Goal: Find contact information: Find contact information

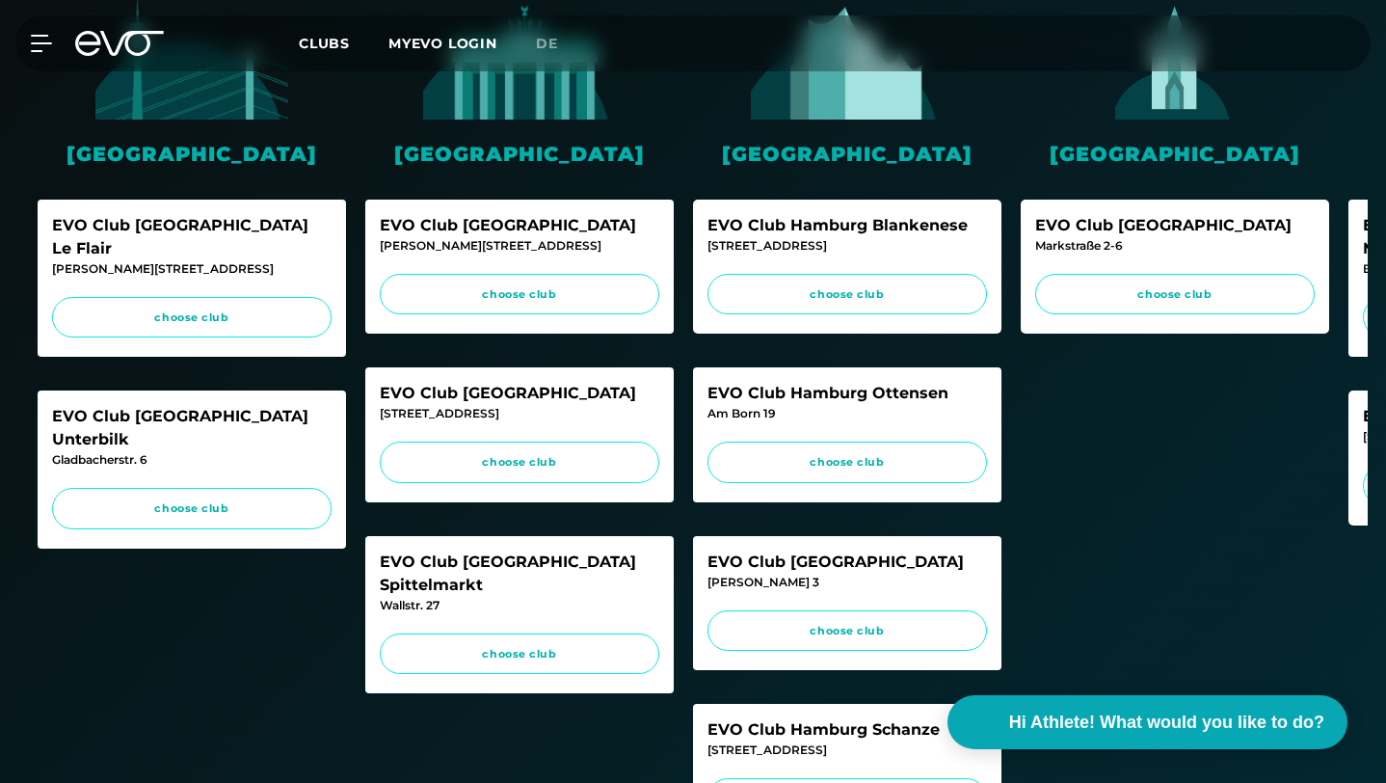
scroll to position [499, 0]
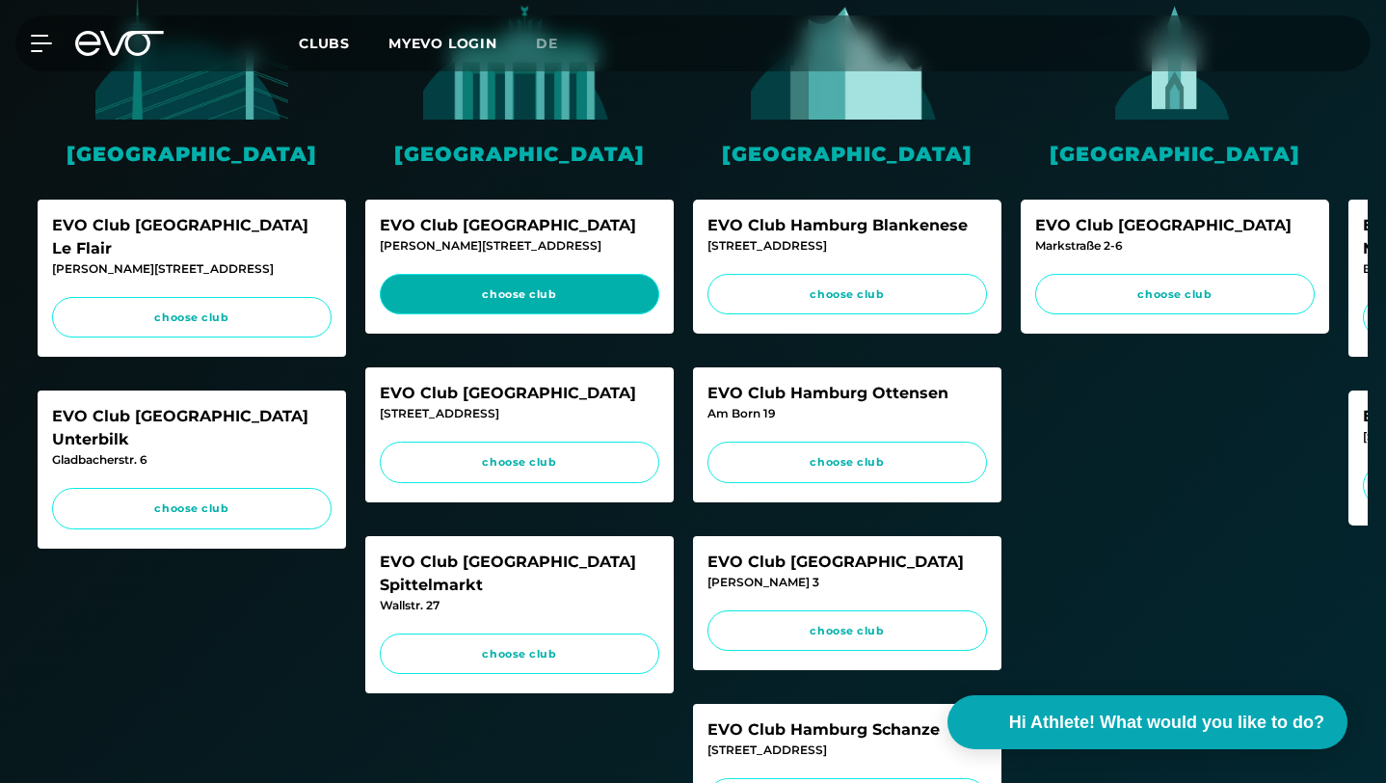
click at [515, 289] on span "choose club" at bounding box center [519, 294] width 243 height 16
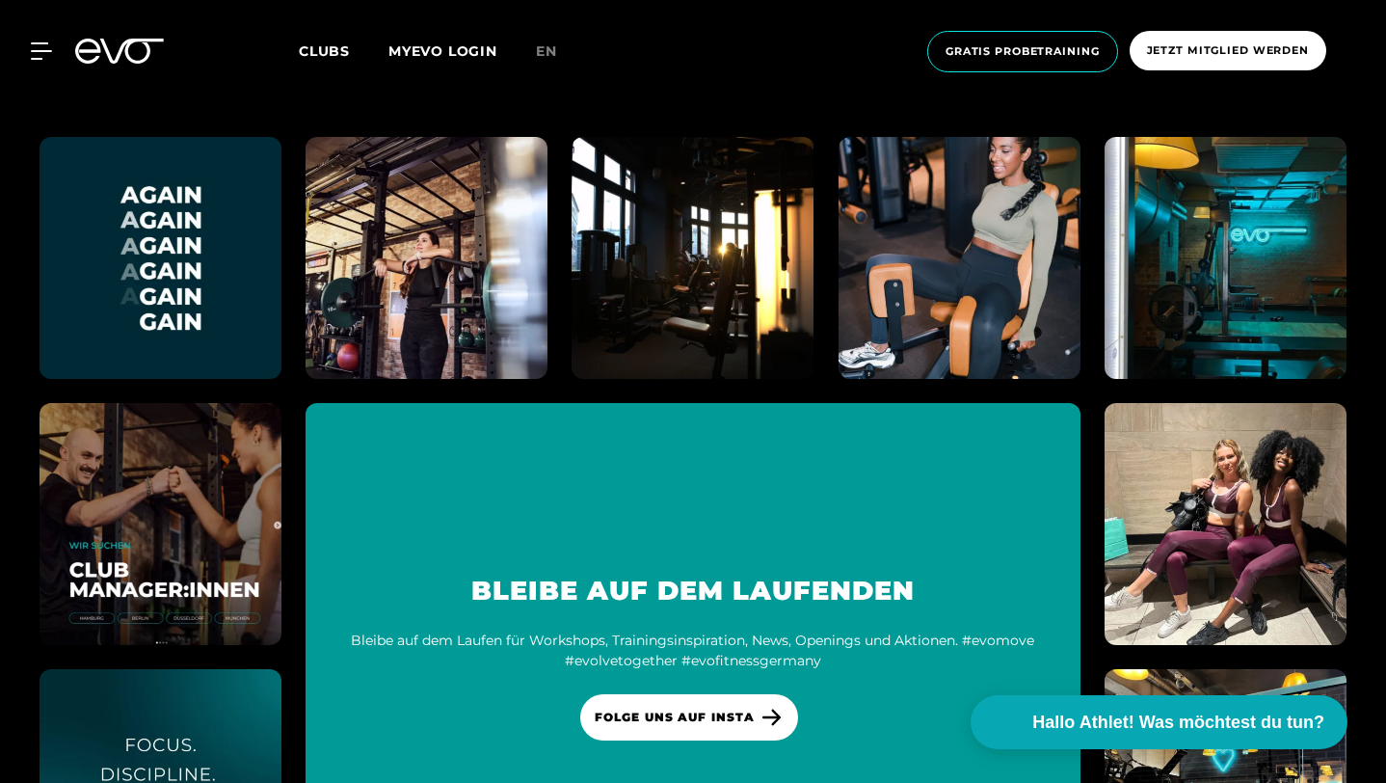
scroll to position [9656, 0]
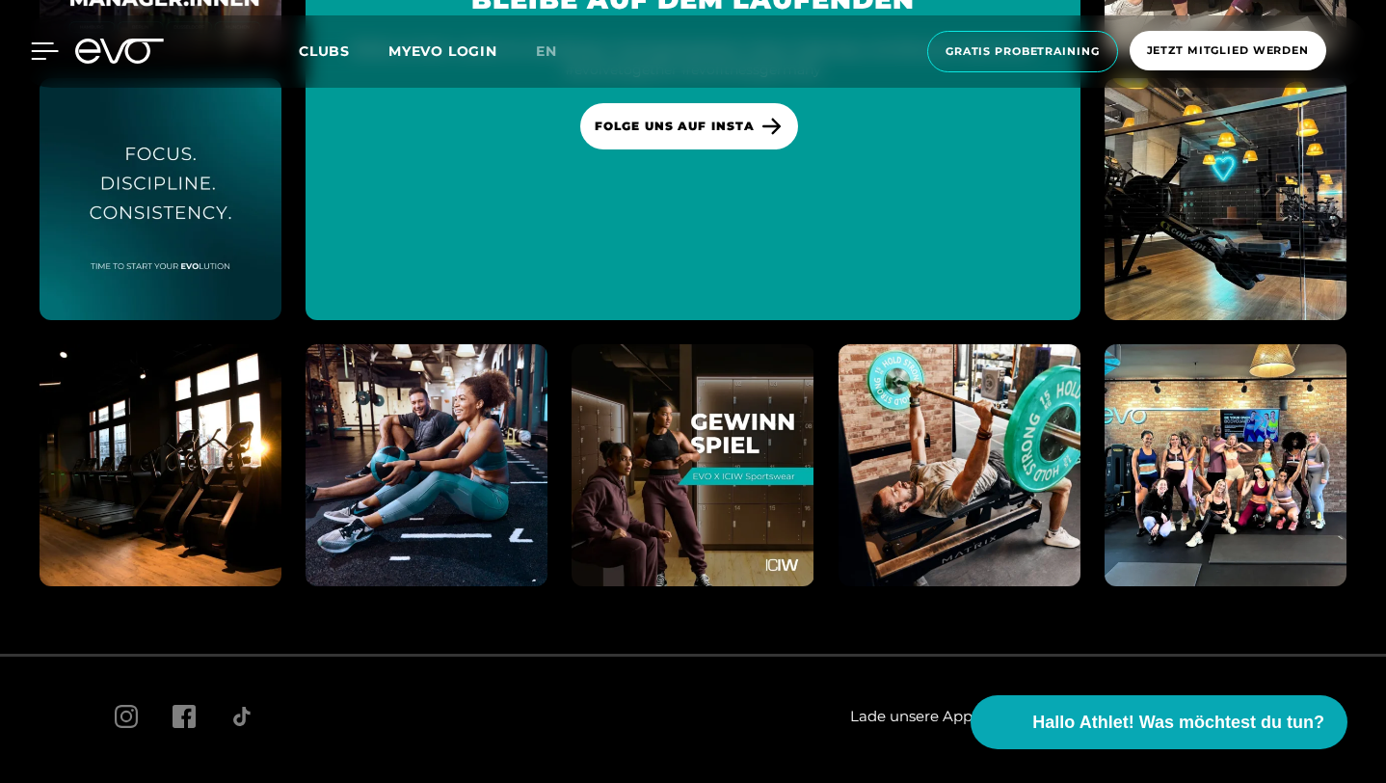
click at [37, 57] on icon at bounding box center [45, 50] width 28 height 17
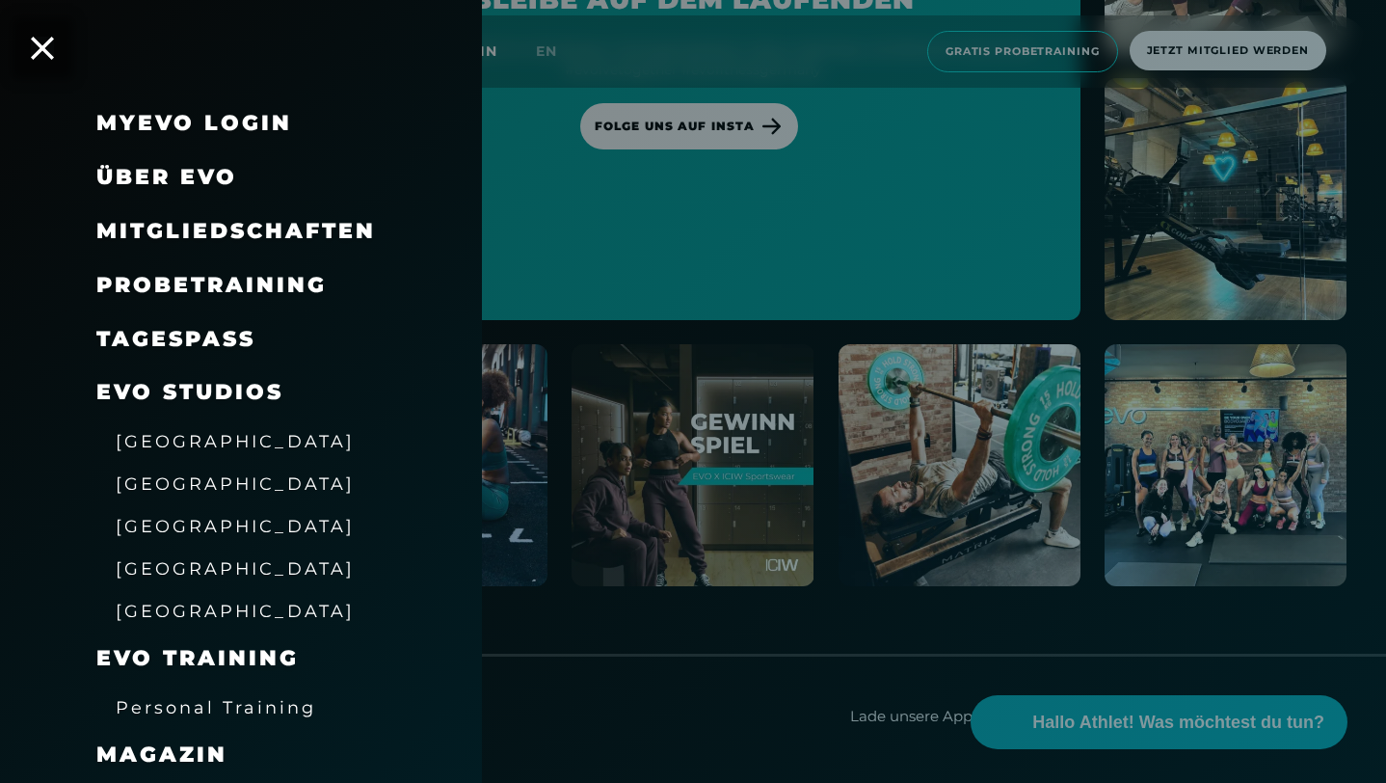
scroll to position [160, 0]
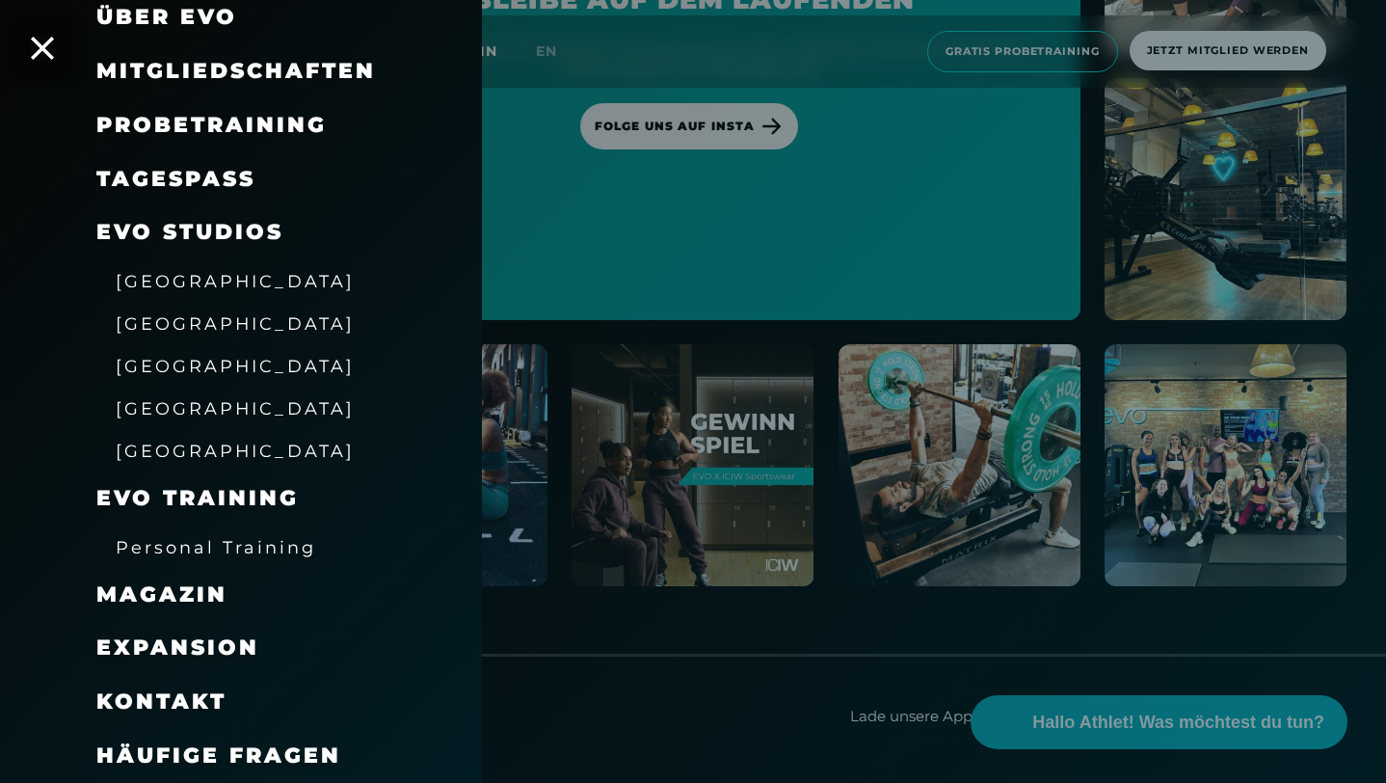
click at [162, 710] on span "Kontakt" at bounding box center [161, 701] width 130 height 26
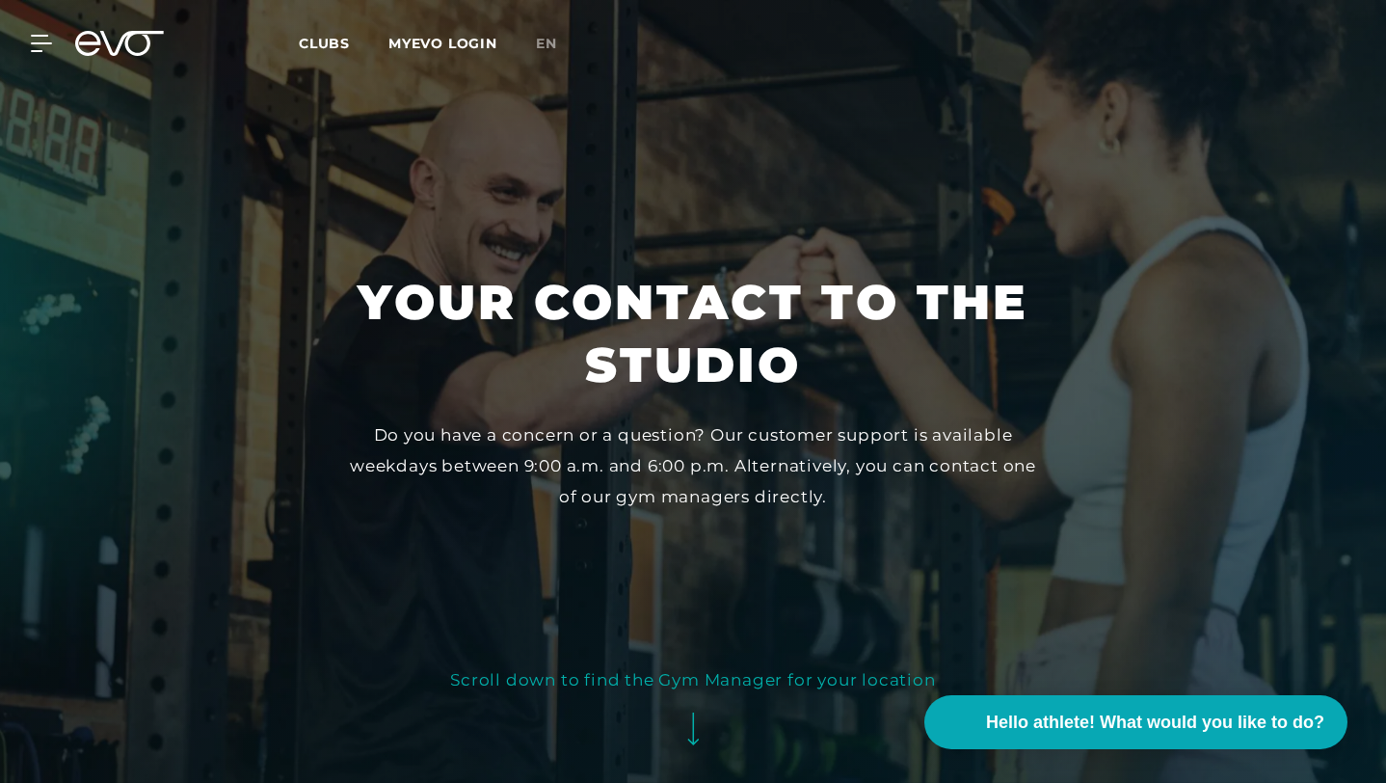
click at [554, 481] on font "Do you have a concern or a question? Our customer support is available weekdays…" at bounding box center [693, 466] width 686 height 82
click at [525, 485] on font "Do you have a concern or a question? Our customer support is available weekdays…" at bounding box center [693, 466] width 686 height 82
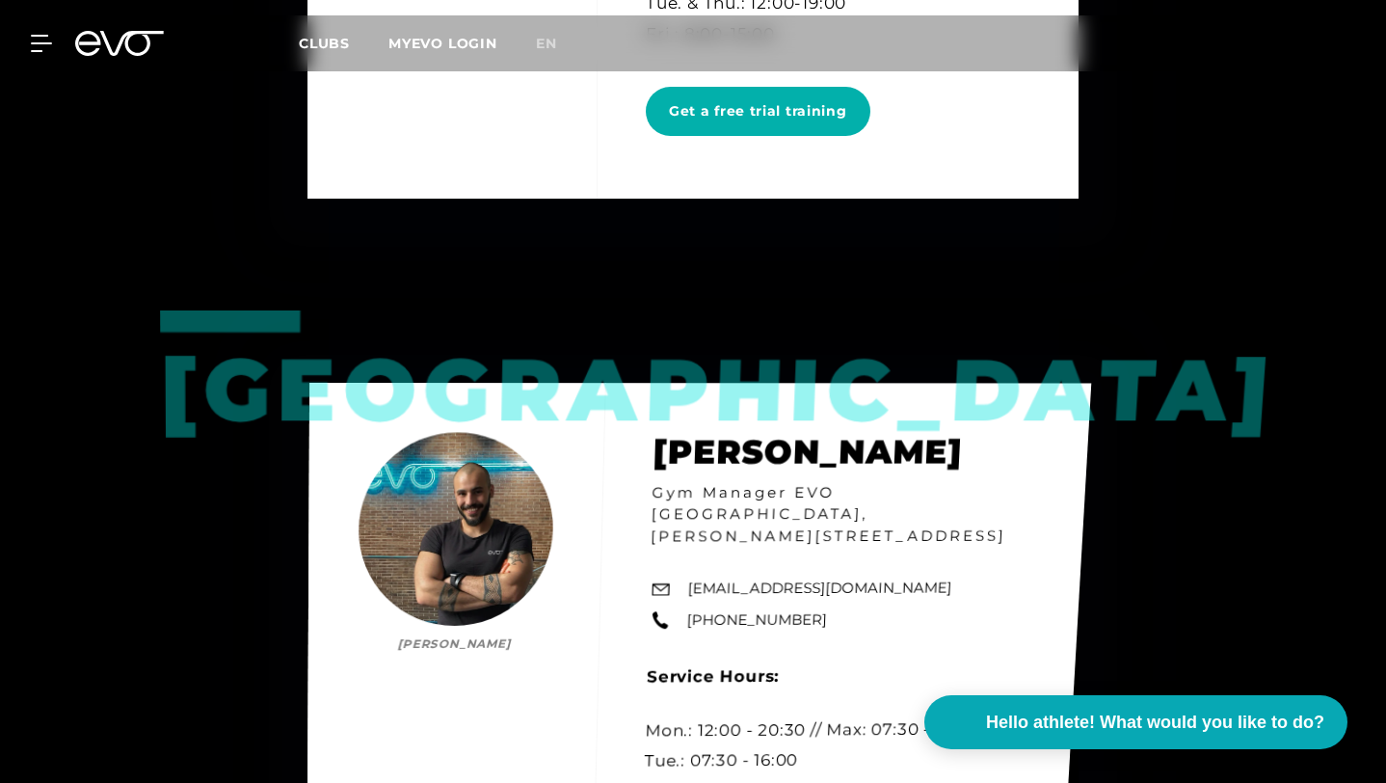
scroll to position [4534, 0]
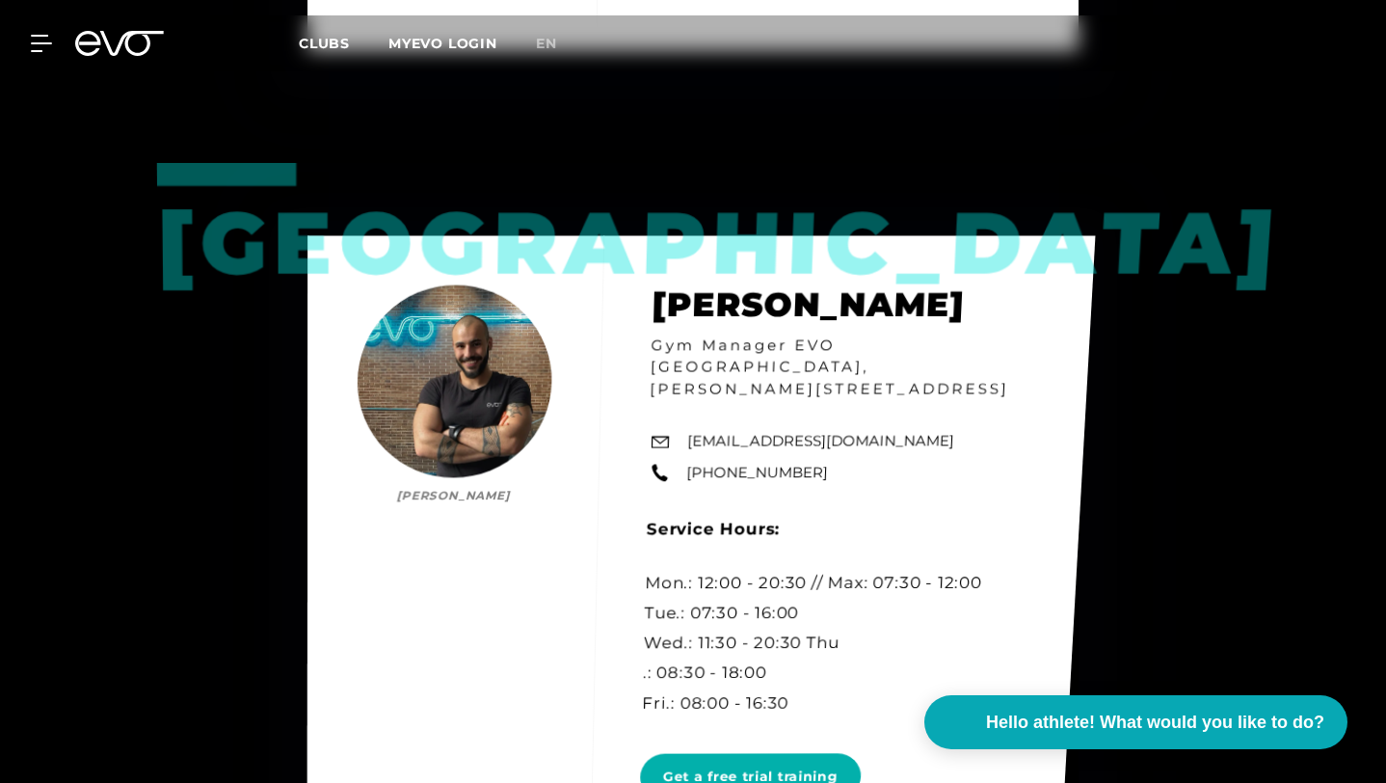
click at [675, 364] on div "Berlin Mo Albarzawi Mo Albarzawi Gym Manager EVO Alexanderplatz, Rosa-Luxemburg…" at bounding box center [702, 547] width 789 height 625
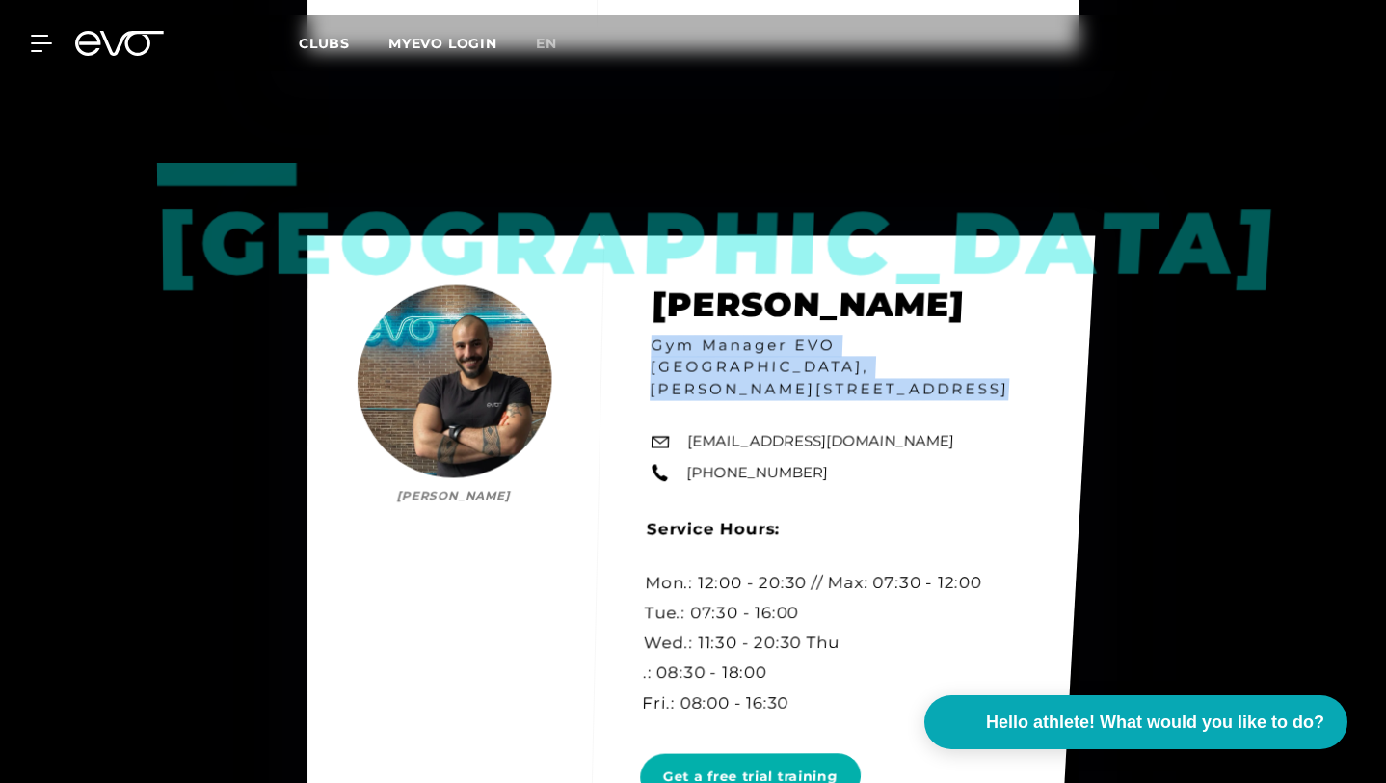
click at [675, 364] on div "Berlin Mo Albarzawi Mo Albarzawi Gym Manager EVO Alexanderplatz, Rosa-Luxemburg…" at bounding box center [702, 547] width 789 height 625
click at [664, 363] on div "Berlin Mo Albarzawi Mo Albarzawi Gym Manager EVO Alexanderplatz, Rosa-Luxemburg…" at bounding box center [701, 547] width 788 height 625
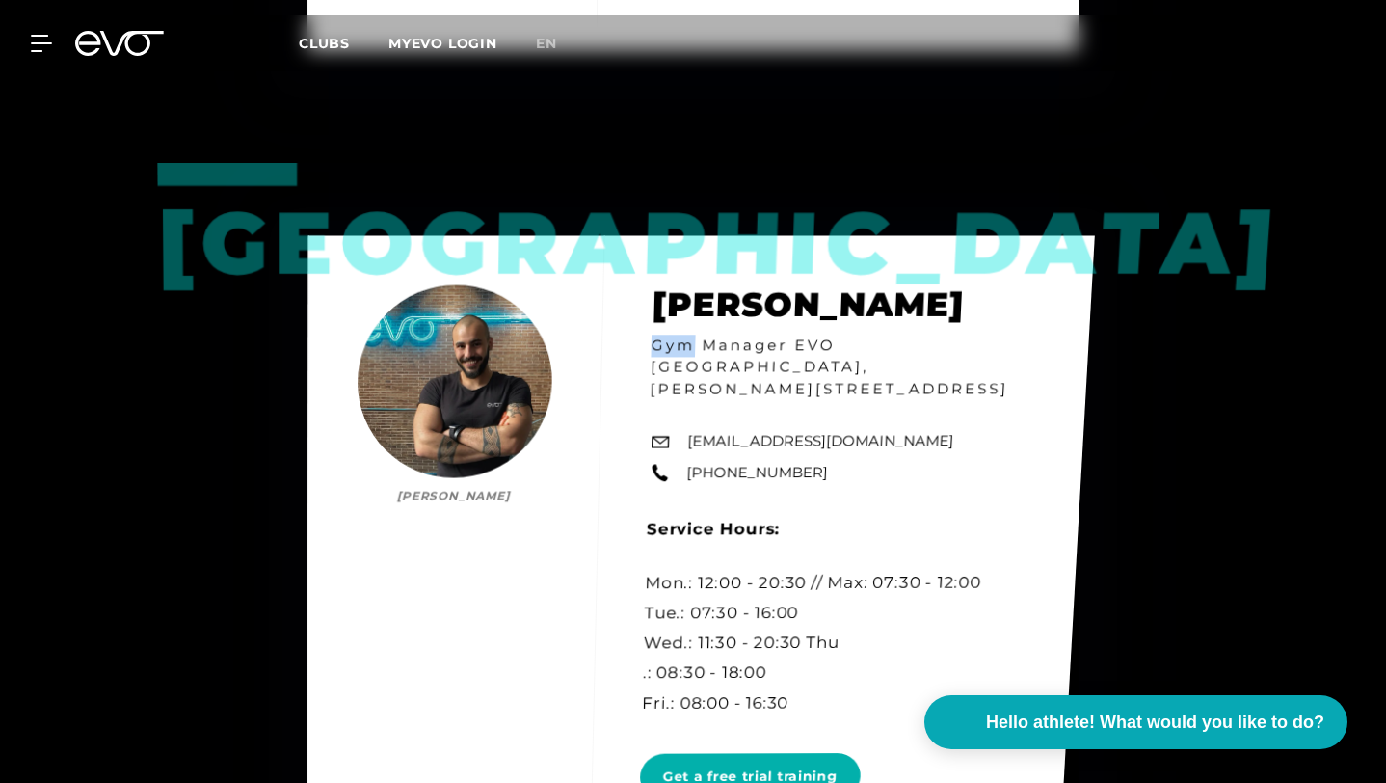
click at [664, 363] on div "Berlin Mo Albarzawi Mo Albarzawi Gym Manager EVO Alexanderplatz, Rosa-Luxemburg…" at bounding box center [701, 547] width 788 height 625
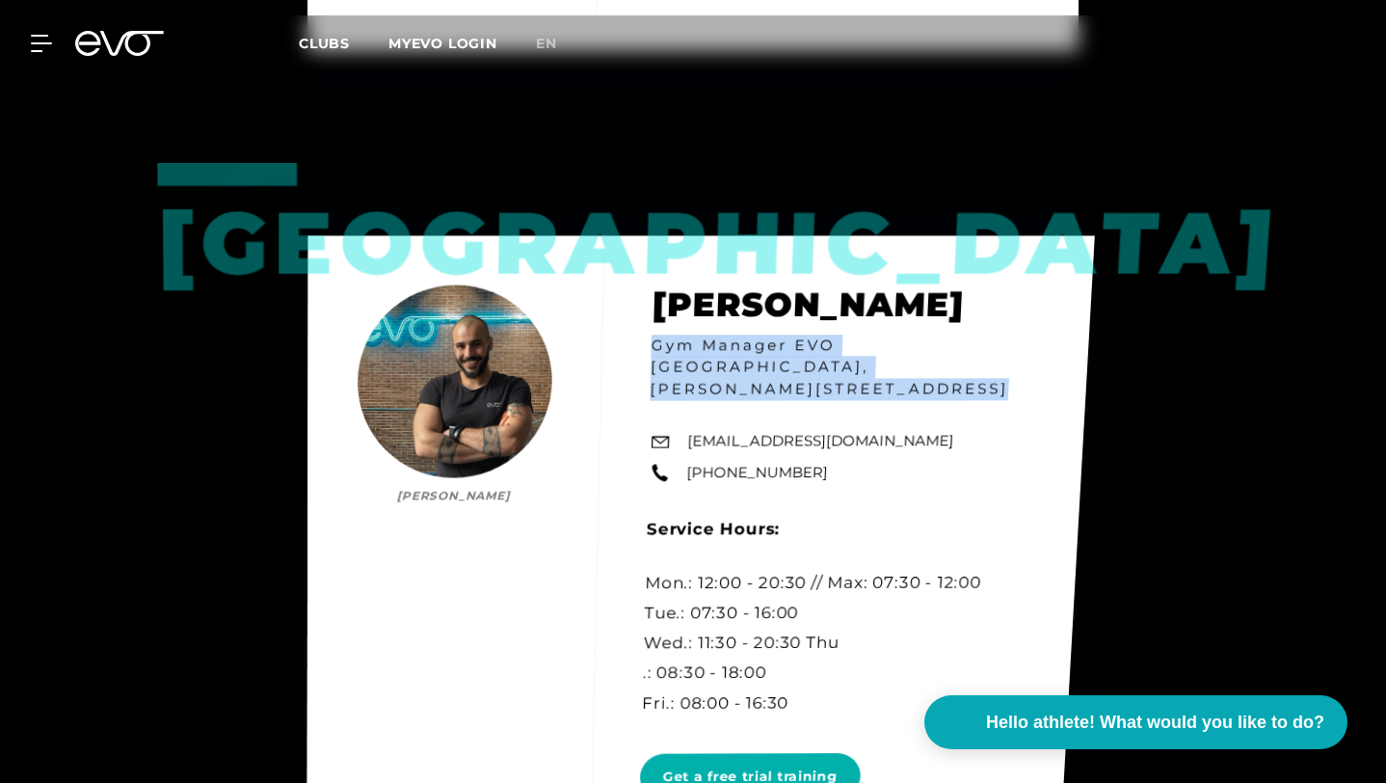
click at [664, 363] on div "Berlin Mo Albarzawi Mo Albarzawi Gym Manager EVO Alexanderplatz, Rosa-Luxemburg…" at bounding box center [701, 547] width 788 height 625
click at [677, 363] on div "Berlin Mo Albarzawi Mo Albarzawi Gym Manager EVO Alexanderplatz, Rosa-Luxemburg…" at bounding box center [702, 547] width 789 height 625
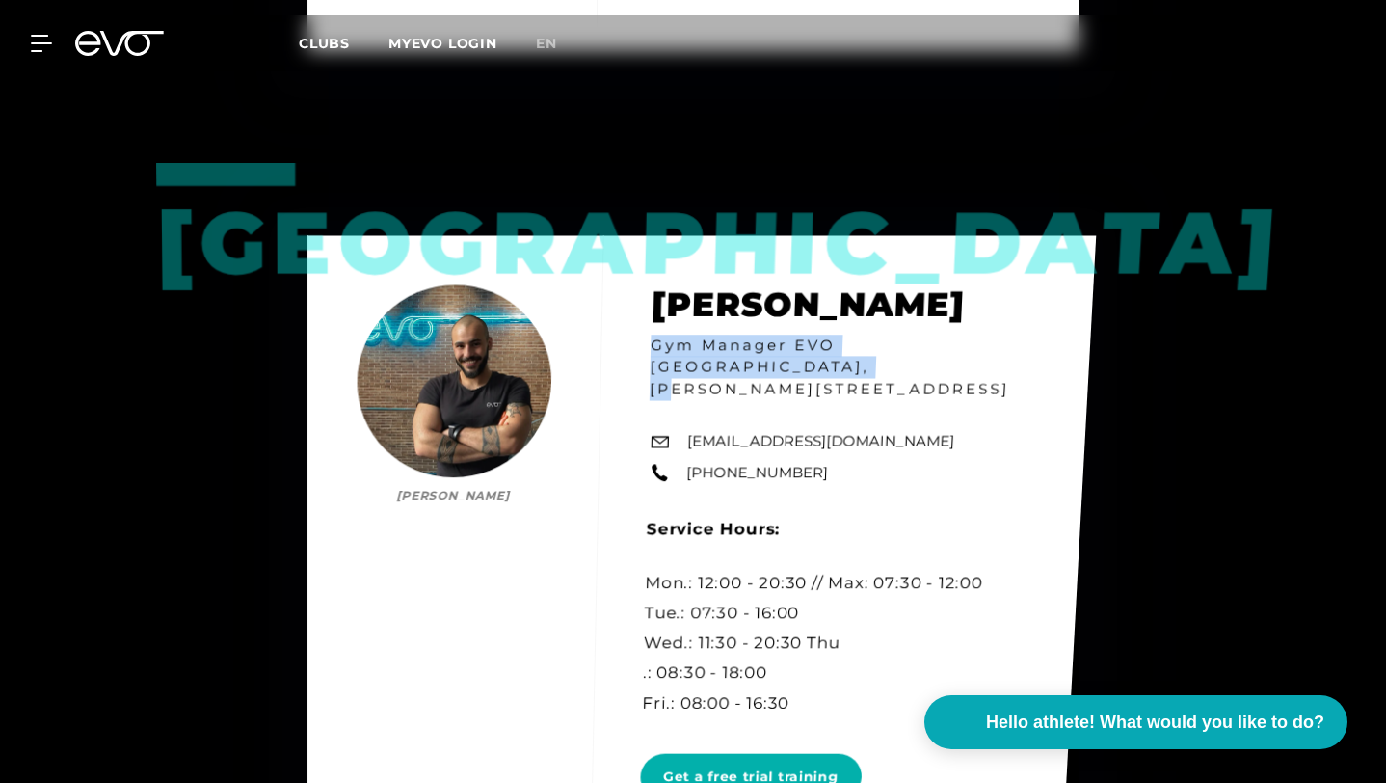
drag, startPoint x: 677, startPoint y: 363, endPoint x: 700, endPoint y: 387, distance: 32.7
click at [698, 385] on div "Berlin Mo Albarzawi Mo Albarzawi Gym Manager EVO Alexanderplatz, Rosa-Luxemburg…" at bounding box center [702, 547] width 789 height 624
click at [700, 387] on div "Berlin Mo Albarzawi Mo Albarzawi Gym Manager EVO Alexanderplatz, Rosa-Luxemburg…" at bounding box center [703, 547] width 790 height 624
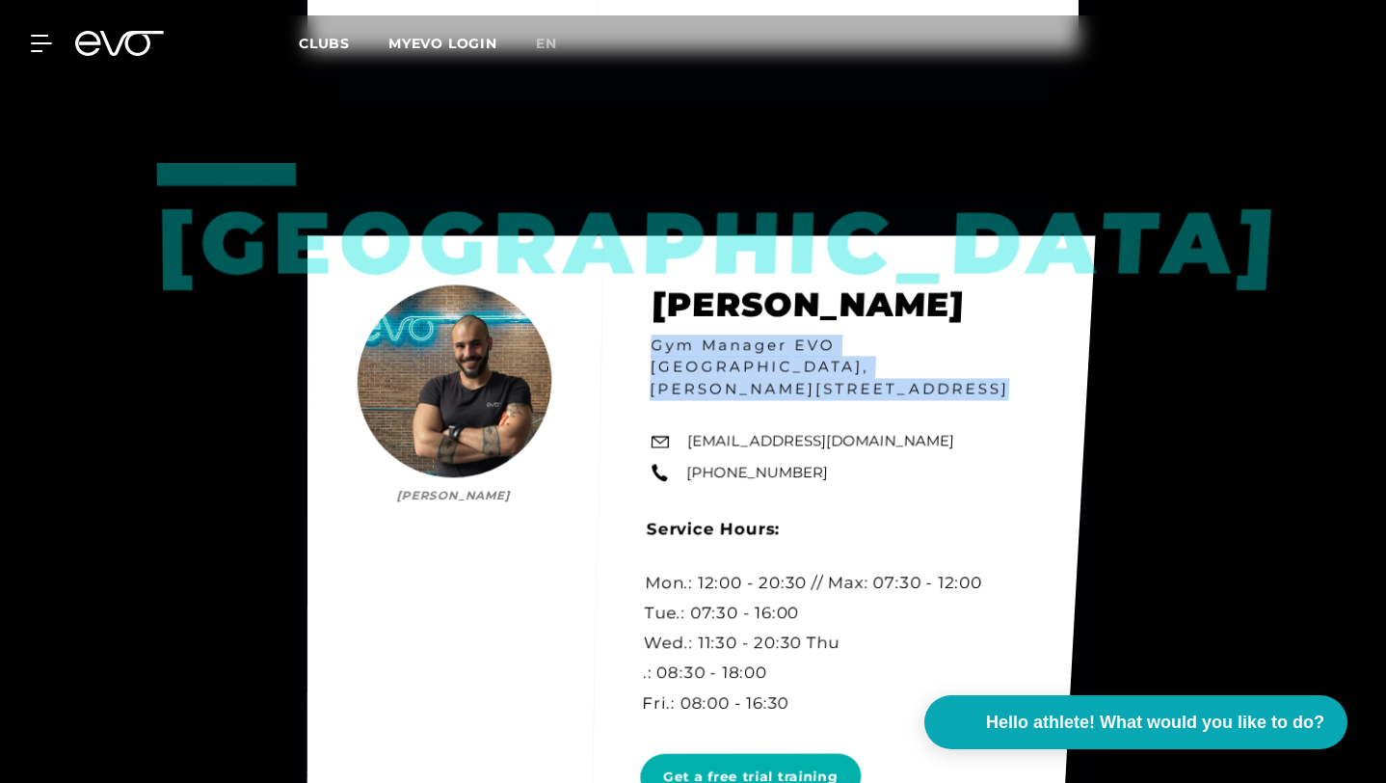
click at [683, 387] on div "Berlin Mo Albarzawi Mo Albarzawi Gym Manager EVO Alexanderplatz, Rosa-Luxemburg…" at bounding box center [702, 547] width 789 height 625
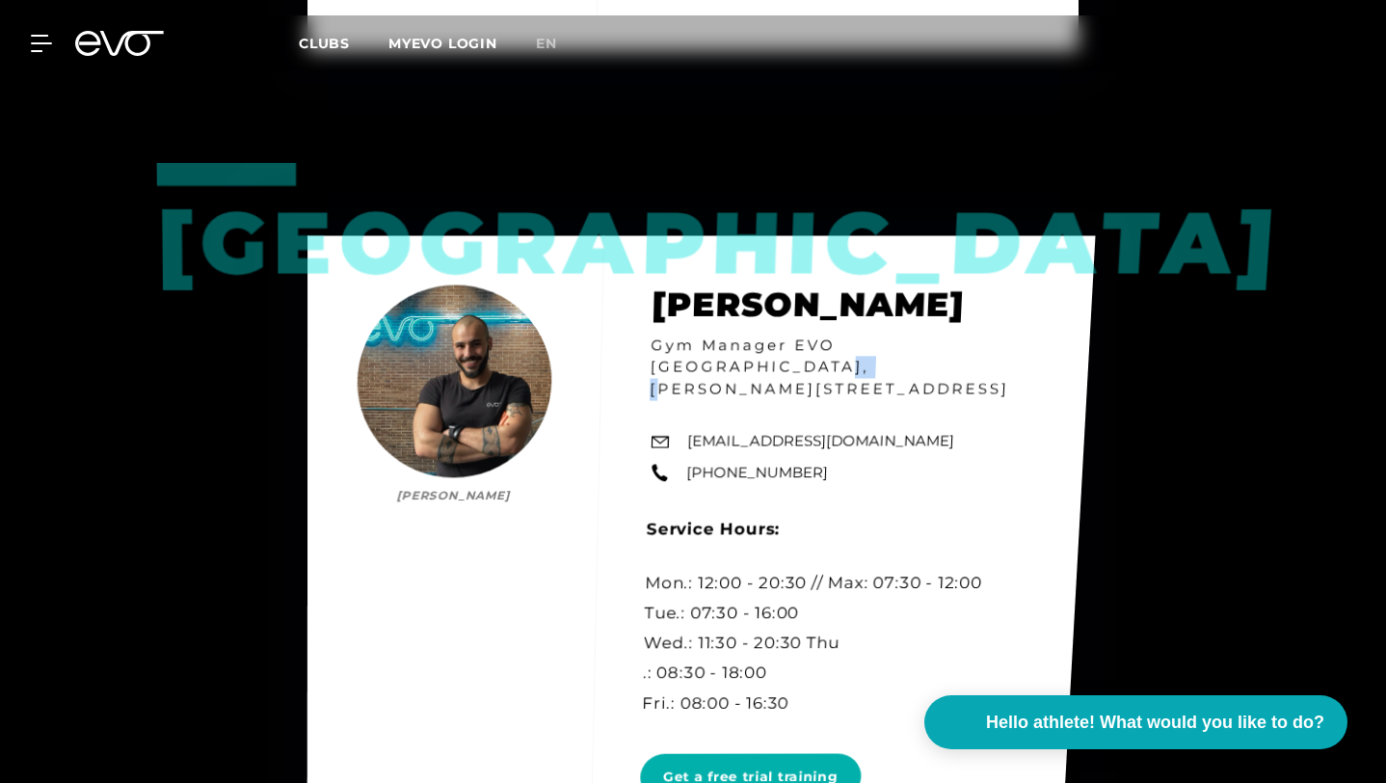
click at [683, 387] on div "Berlin Mo Albarzawi Mo Albarzawi Gym Manager EVO Alexanderplatz, Rosa-Luxemburg…" at bounding box center [702, 547] width 789 height 625
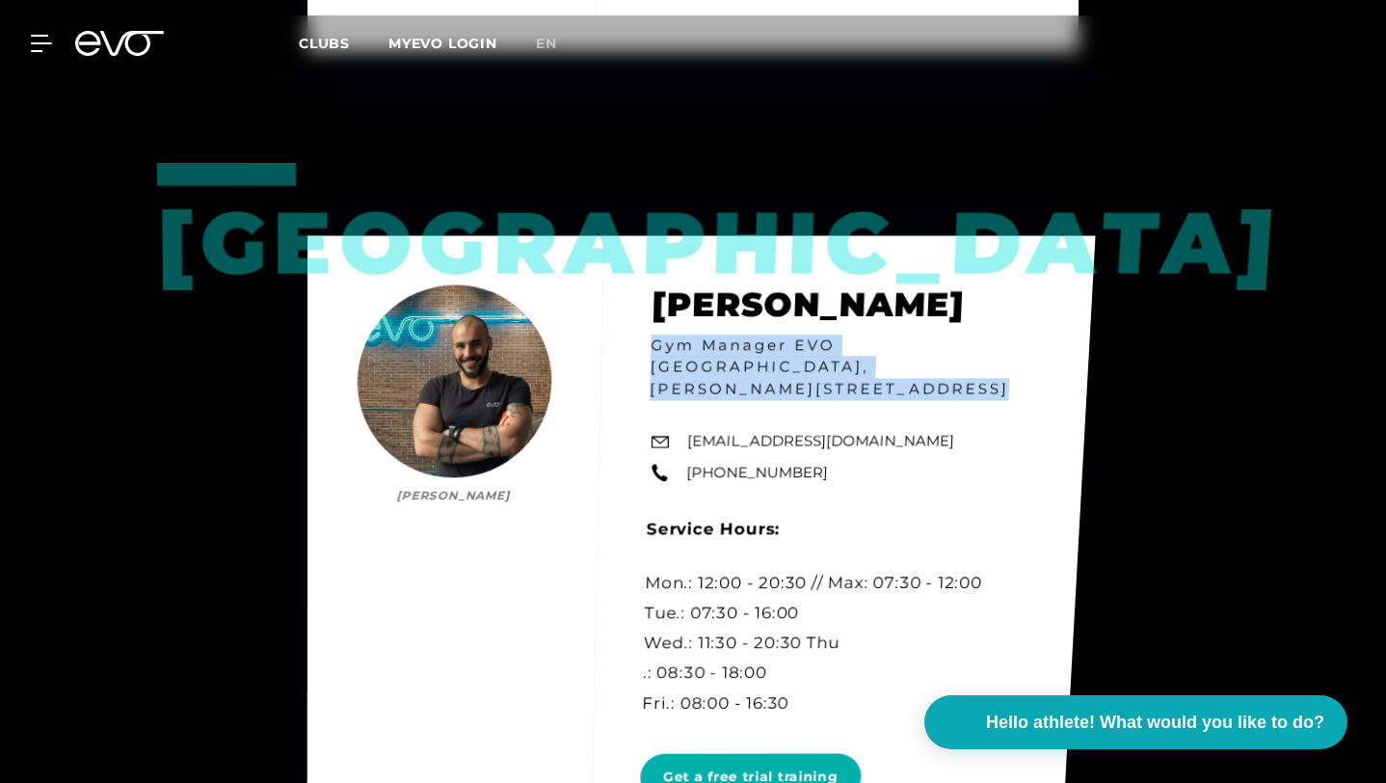
click at [683, 387] on div "Berlin Mo Albarzawi Mo Albarzawi Gym Manager EVO Alexanderplatz, Rosa-Luxemburg…" at bounding box center [702, 547] width 789 height 625
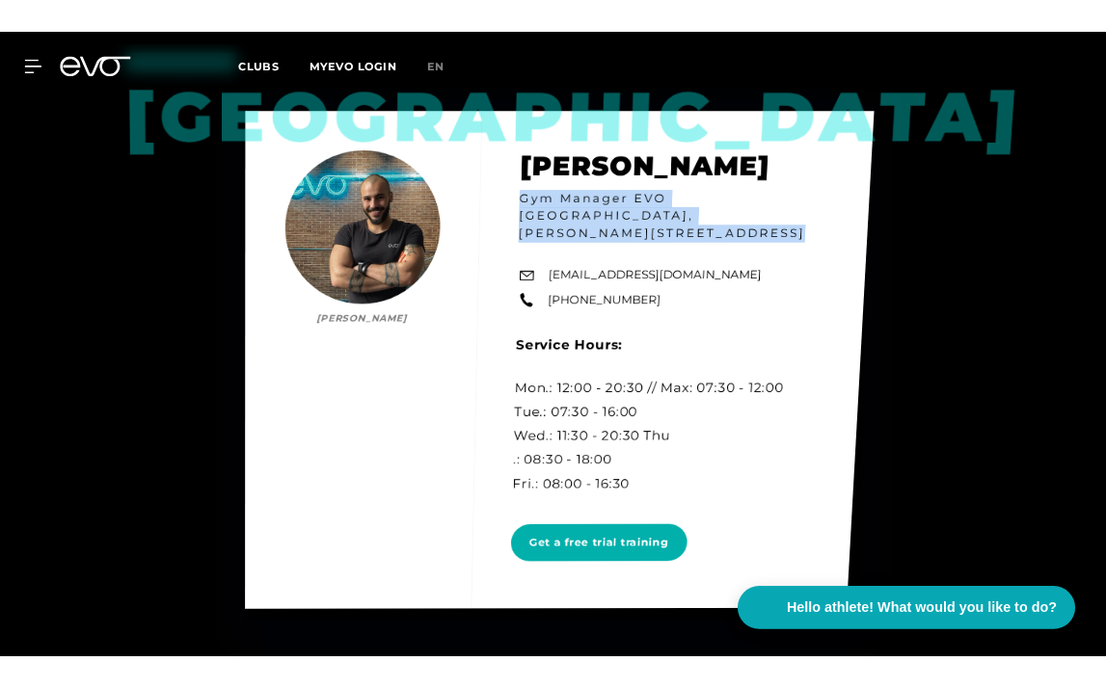
scroll to position [4698, 0]
